Goal: Task Accomplishment & Management: Complete application form

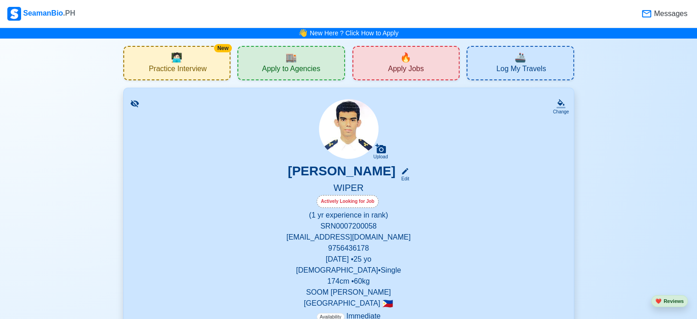
click at [355, 200] on div "Actively Looking for Job" at bounding box center [348, 201] width 62 height 13
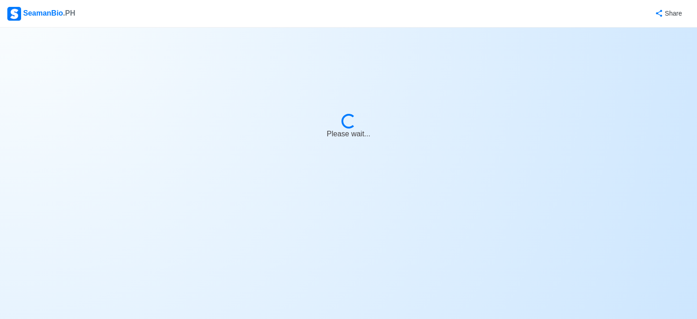
select select "Actively Looking for Job"
select select "Visible for Hiring"
select select "Single"
select select "[DEMOGRAPHIC_DATA]"
select select "PH"
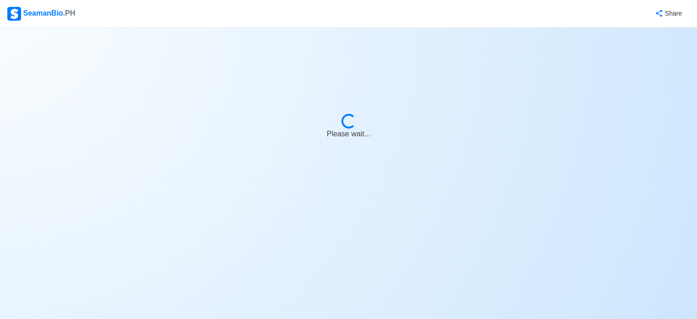
select select "1"
select select "0"
select select "4102416000000"
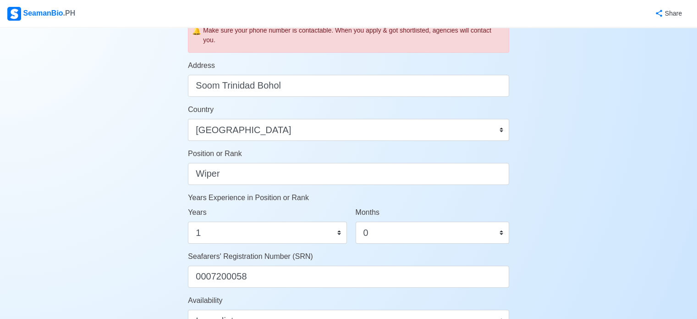
scroll to position [367, 0]
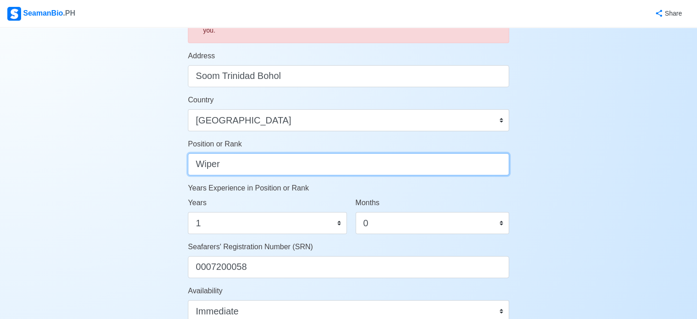
click at [264, 174] on input "Wiper" at bounding box center [348, 164] width 321 height 22
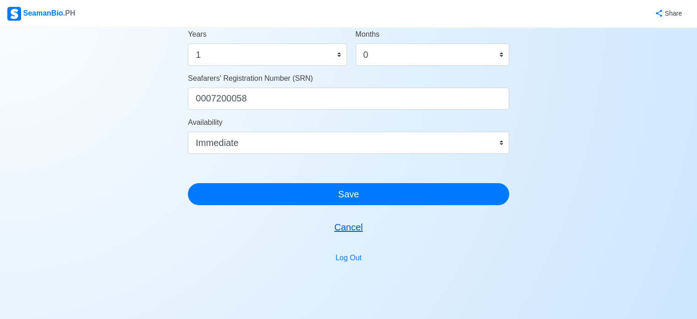
scroll to position [566, 0]
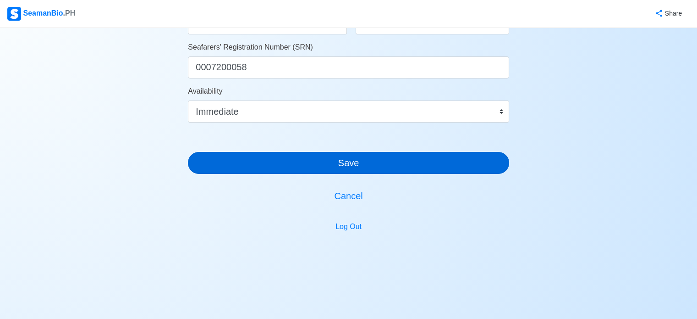
type input "Wiper/Engine Trainee"
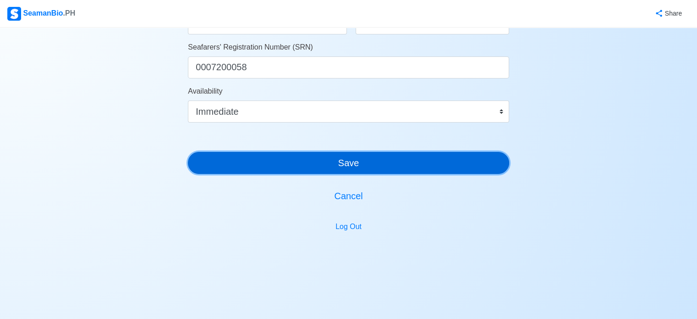
click at [387, 161] on button "Save" at bounding box center [348, 163] width 321 height 22
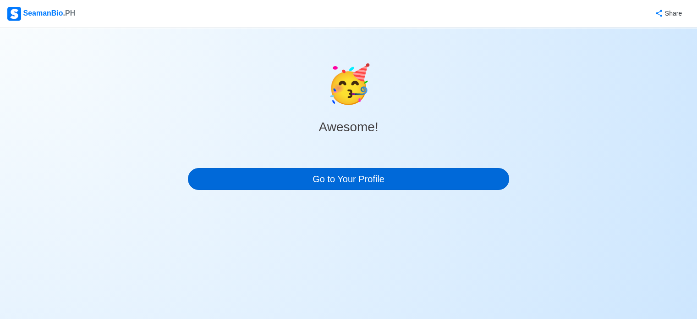
scroll to position [0, 0]
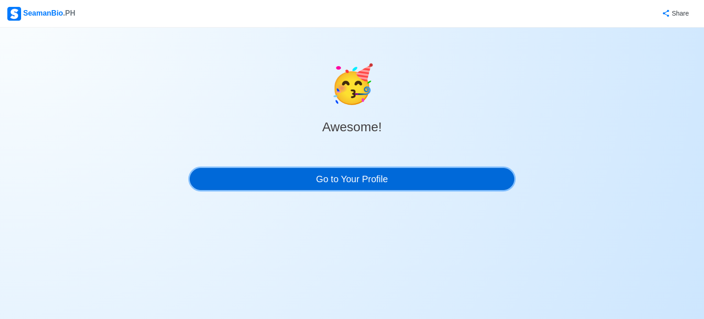
click at [376, 179] on link "Go to Your Profile" at bounding box center [352, 179] width 325 height 22
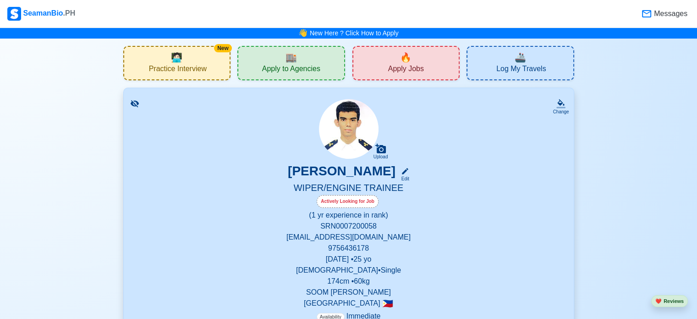
scroll to position [183, 0]
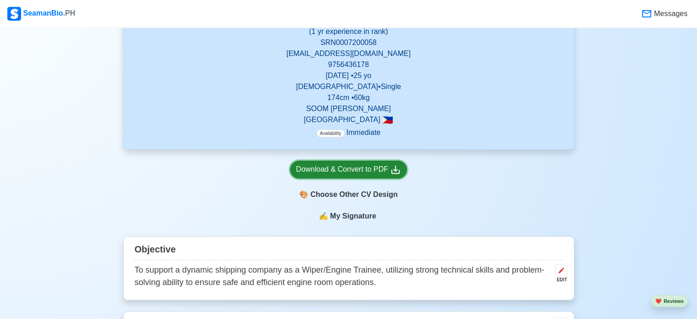
click at [354, 164] on div "Download & Convert to PDF" at bounding box center [348, 169] width 105 height 11
